Goal: Navigation & Orientation: Find specific page/section

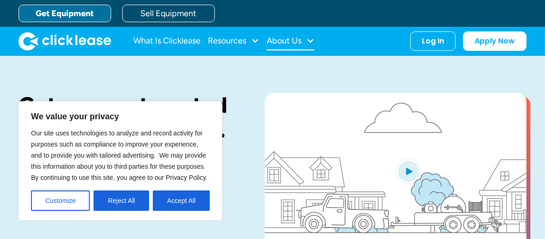
click at [298, 41] on div "About Us" at bounding box center [284, 41] width 35 height 0
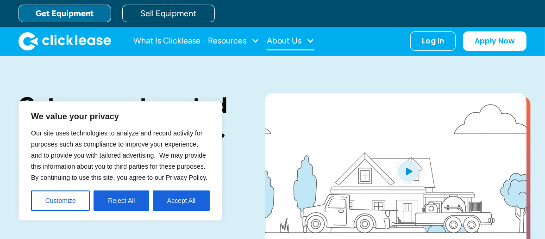
click at [298, 41] on div "About Us" at bounding box center [284, 41] width 35 height 0
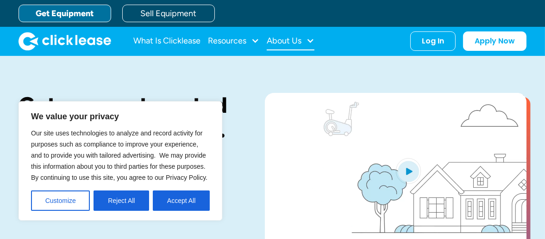
click at [298, 41] on div "About Us" at bounding box center [284, 41] width 35 height 0
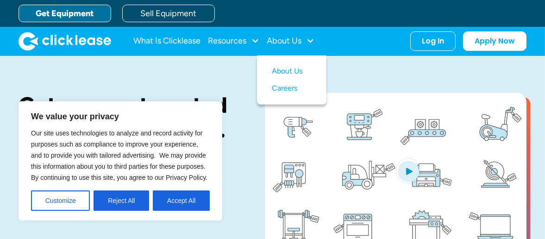
click at [74, 37] on img "home" at bounding box center [65, 41] width 93 height 19
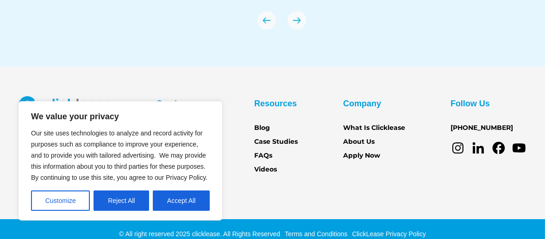
scroll to position [3266, 0]
